Goal: Task Accomplishment & Management: Manage account settings

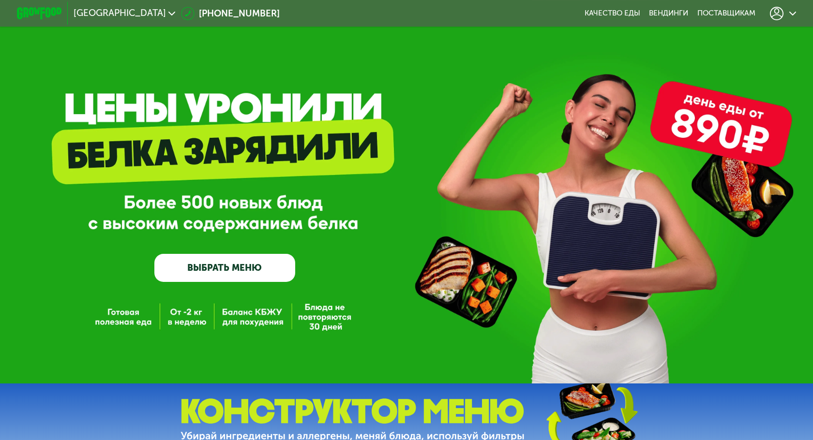
click at [785, 12] on div at bounding box center [783, 14] width 26 height 14
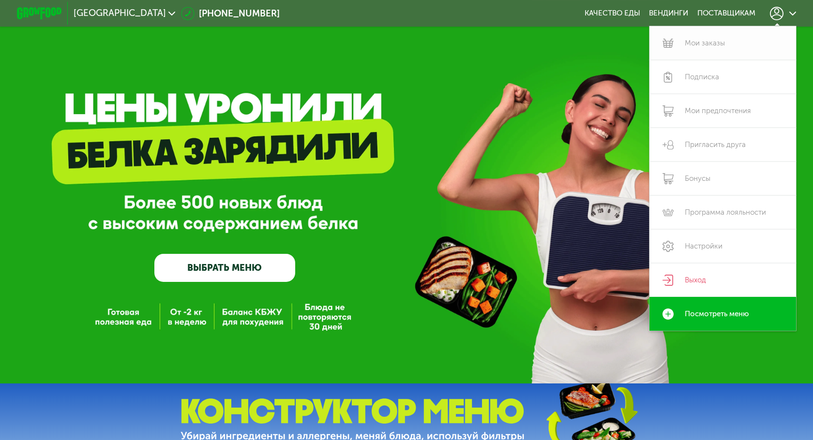
click at [725, 50] on link "Мои заказы" at bounding box center [722, 43] width 147 height 34
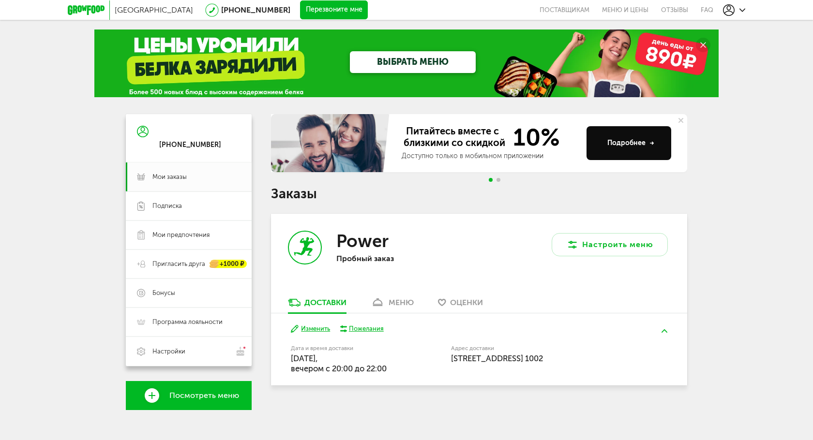
scroll to position [9, 0]
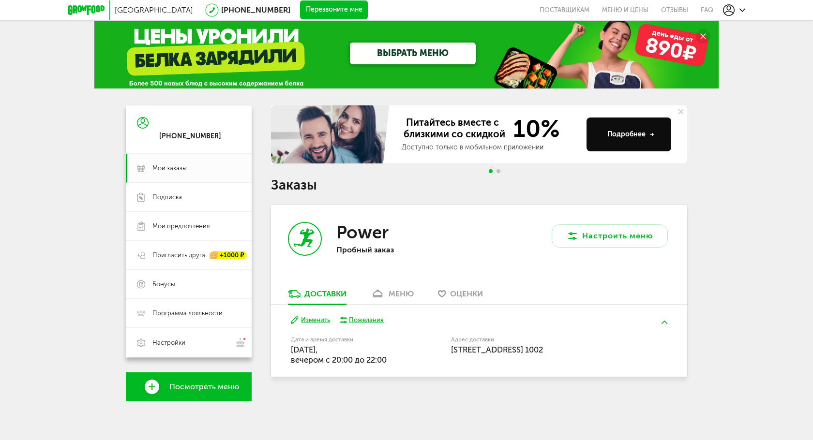
click at [388, 295] on link "меню" at bounding box center [392, 296] width 53 height 15
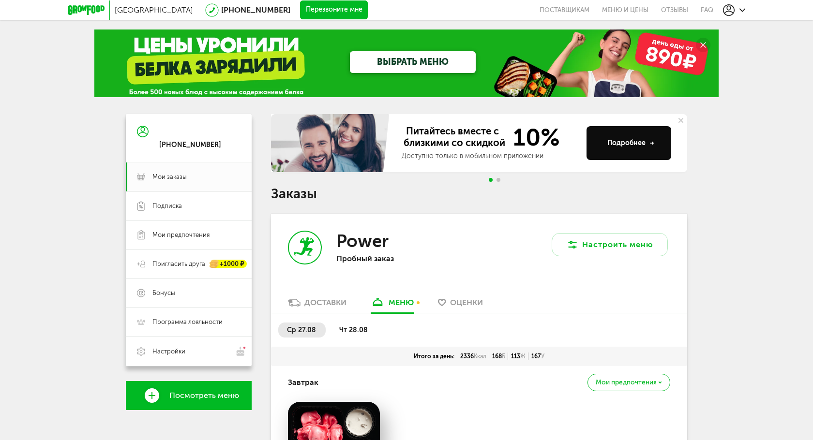
click at [353, 332] on span "чт 28.08" at bounding box center [353, 330] width 29 height 8
